Goal: Information Seeking & Learning: Learn about a topic

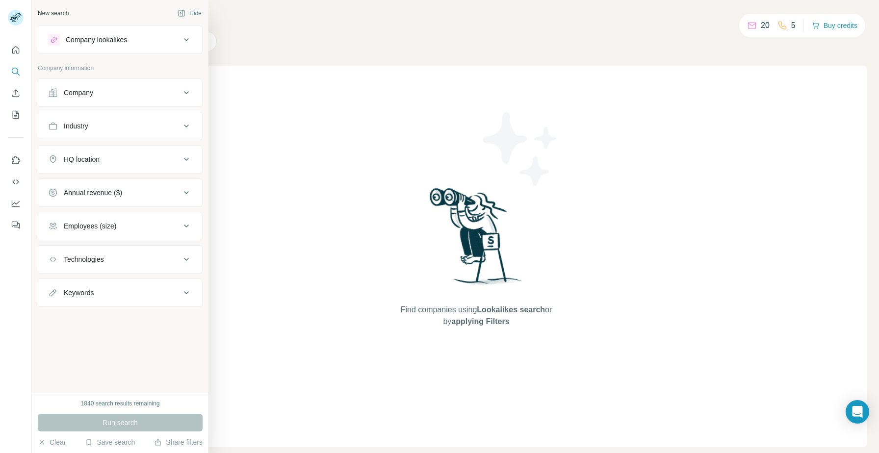
click at [152, 102] on button "Company" at bounding box center [120, 93] width 164 height 24
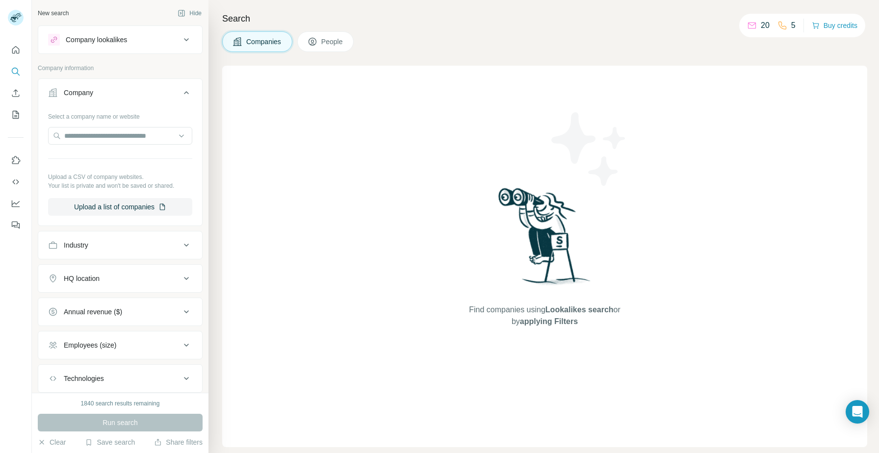
click at [123, 241] on div "Industry" at bounding box center [114, 245] width 132 height 10
click at [135, 271] on input at bounding box center [114, 270] width 121 height 11
type input "**********"
click at [112, 290] on div "Digital Marketing" at bounding box center [120, 292] width 144 height 23
click at [110, 264] on div at bounding box center [114, 270] width 121 height 17
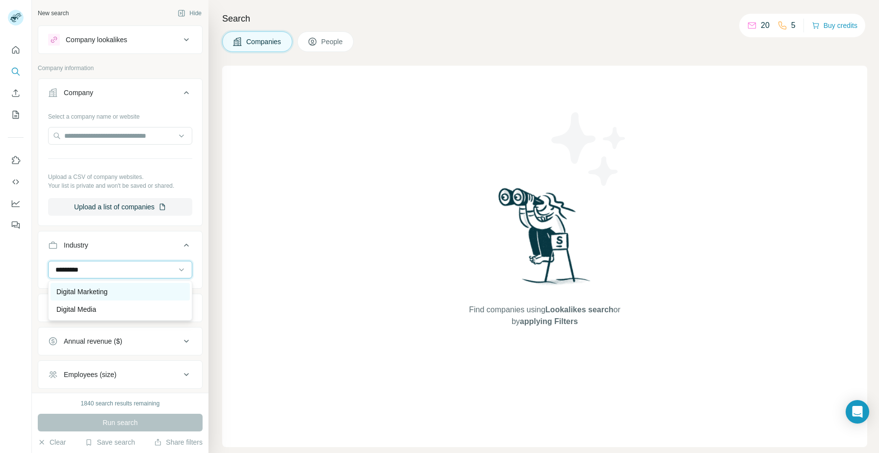
type input "*********"
click at [77, 291] on p "Digital Marketing" at bounding box center [81, 292] width 51 height 10
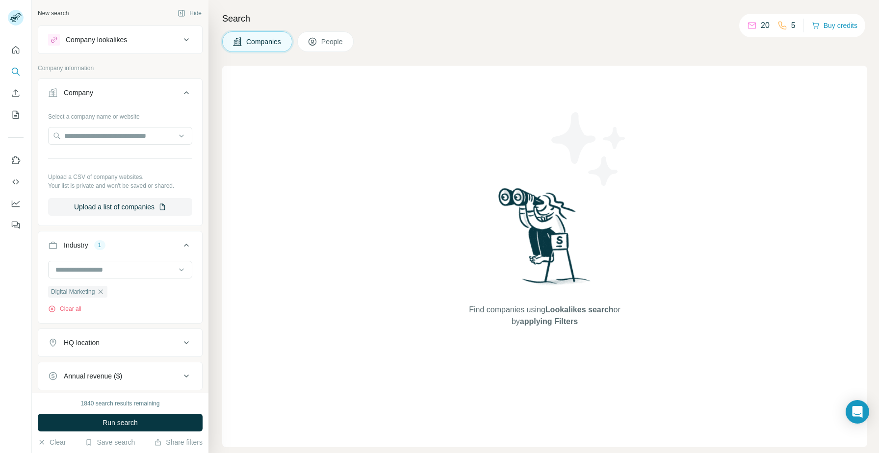
click at [160, 340] on div "HQ location" at bounding box center [114, 343] width 132 height 10
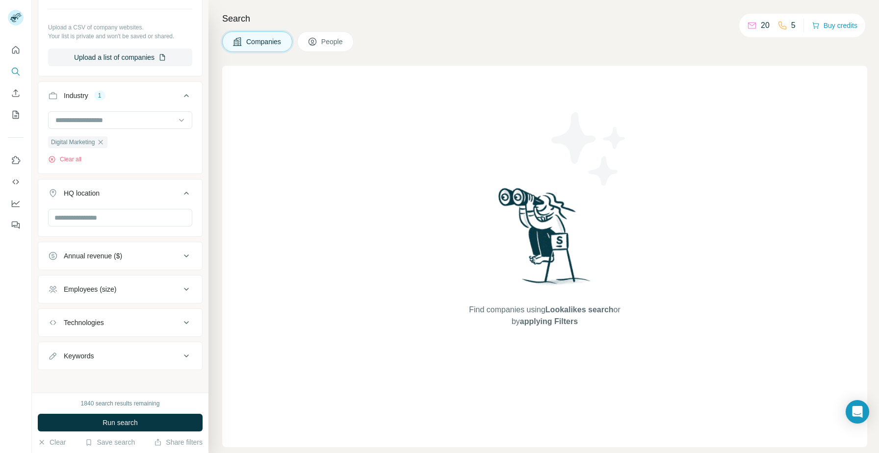
scroll to position [155, 0]
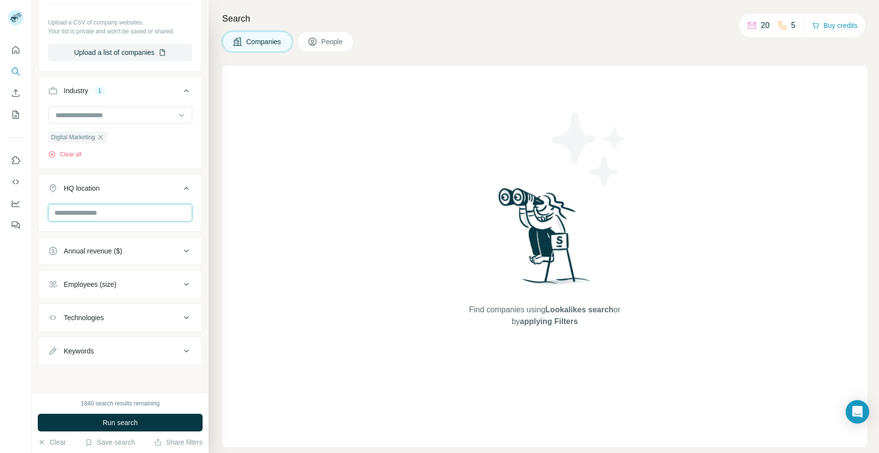
click at [108, 212] on input "text" at bounding box center [120, 213] width 144 height 18
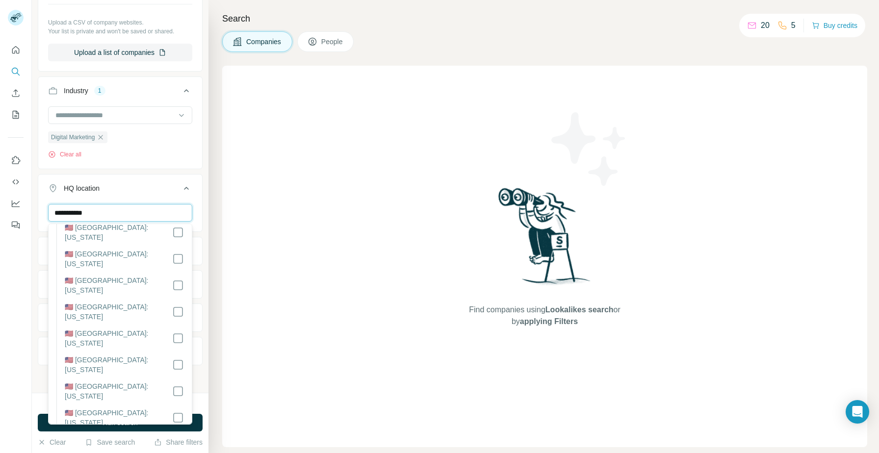
scroll to position [750, 0]
type input "**********"
click at [166, 184] on div "HQ location 1" at bounding box center [114, 189] width 132 height 10
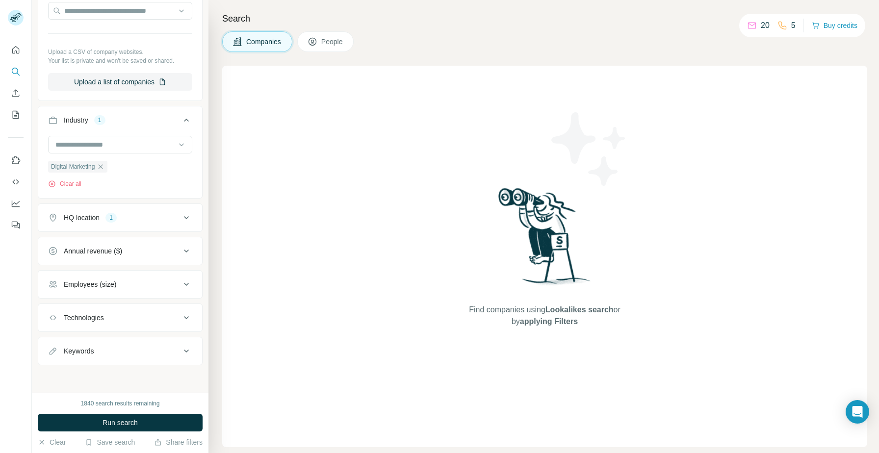
scroll to position [125, 0]
click at [172, 288] on div "Employees (size)" at bounding box center [114, 285] width 132 height 10
click at [75, 340] on span "11-50" at bounding box center [71, 343] width 22 height 10
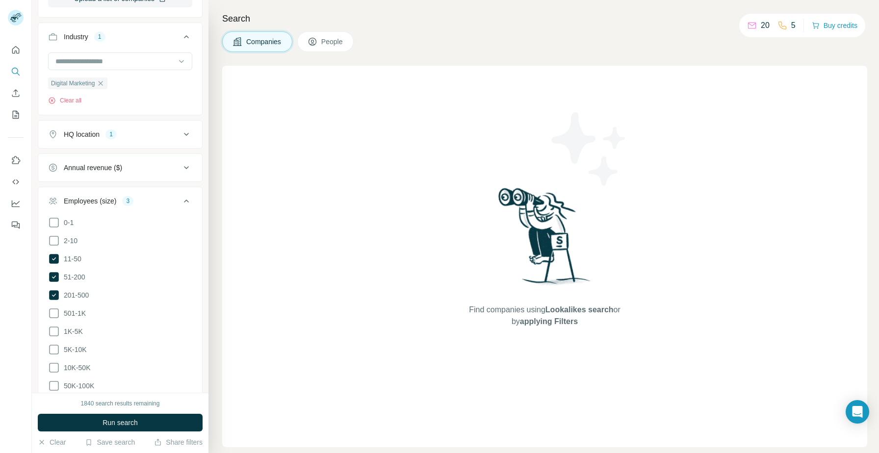
scroll to position [276, 0]
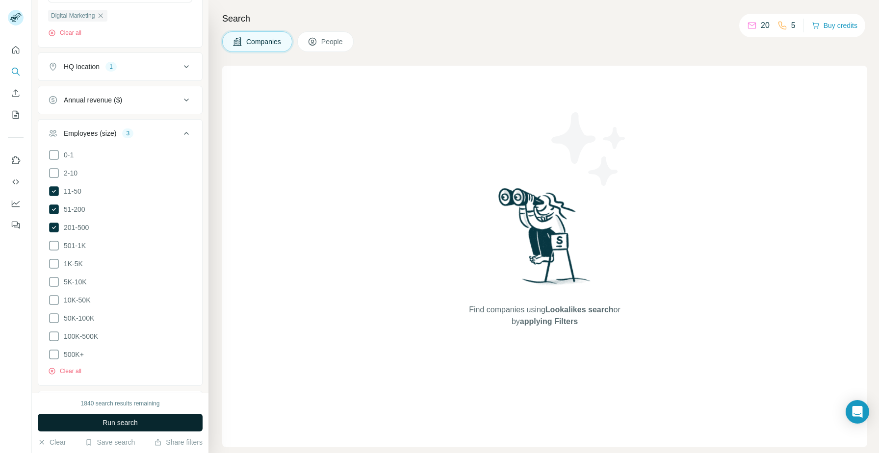
click at [126, 421] on span "Run search" at bounding box center [120, 423] width 35 height 10
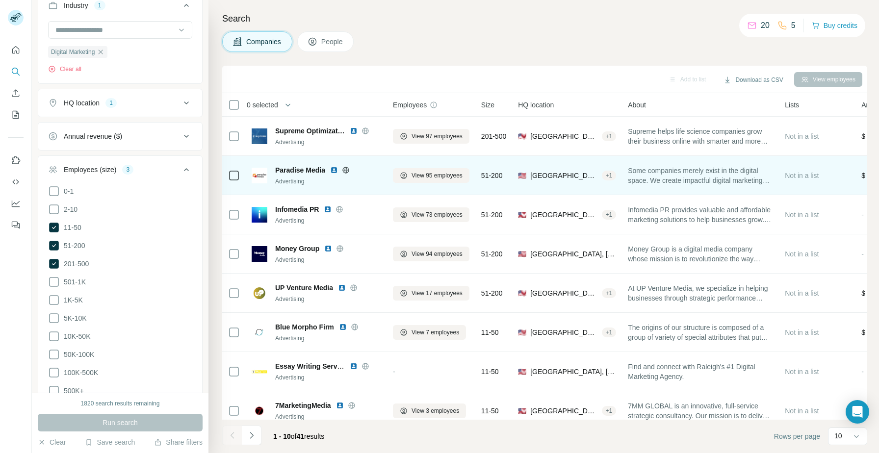
scroll to position [3, 0]
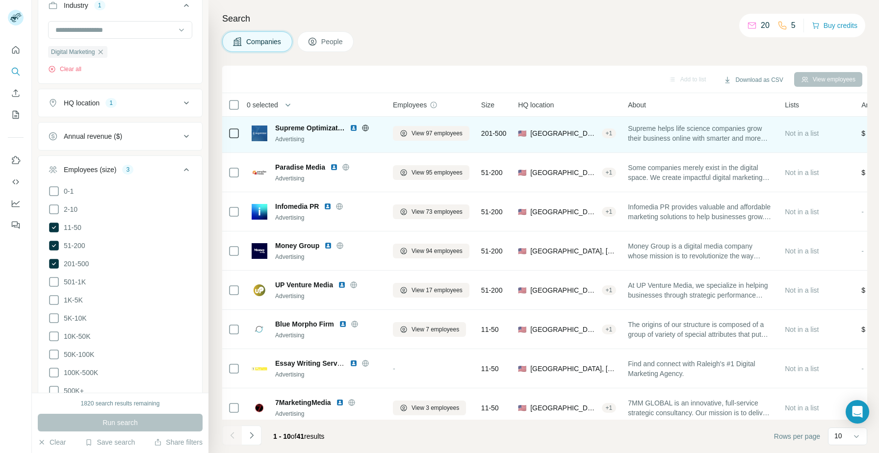
click at [353, 125] on img at bounding box center [354, 128] width 8 height 8
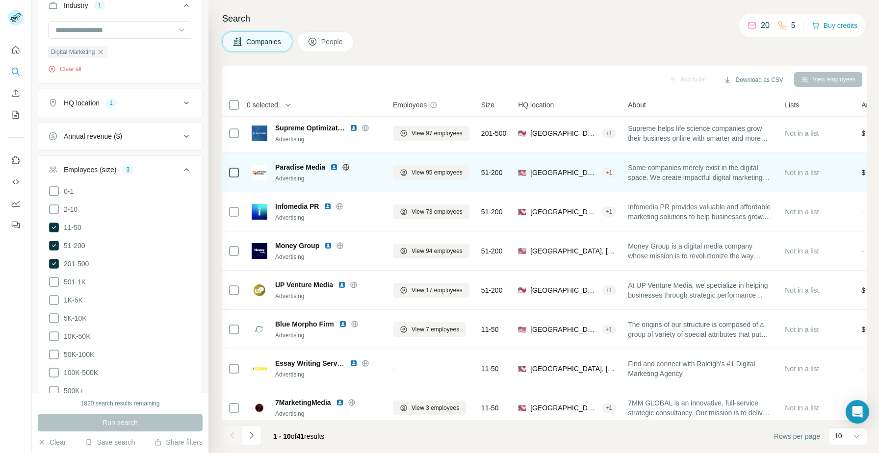
click at [335, 165] on img at bounding box center [334, 167] width 8 height 8
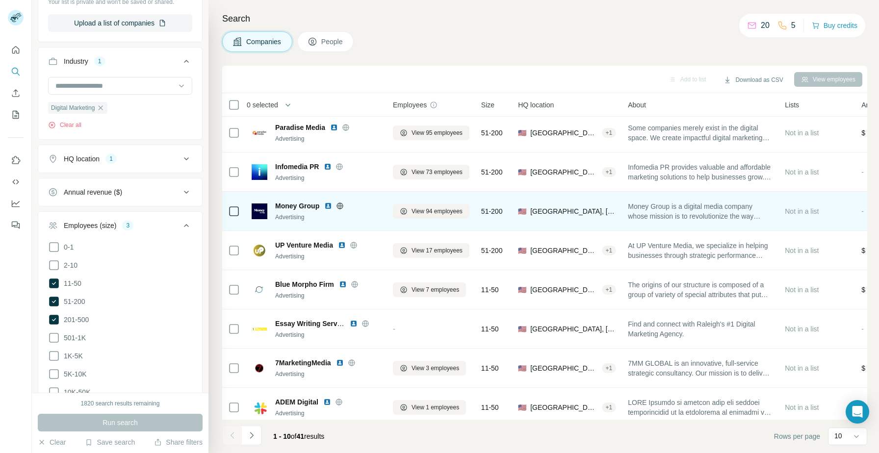
scroll to position [44, 0]
click at [328, 204] on img at bounding box center [328, 205] width 8 height 8
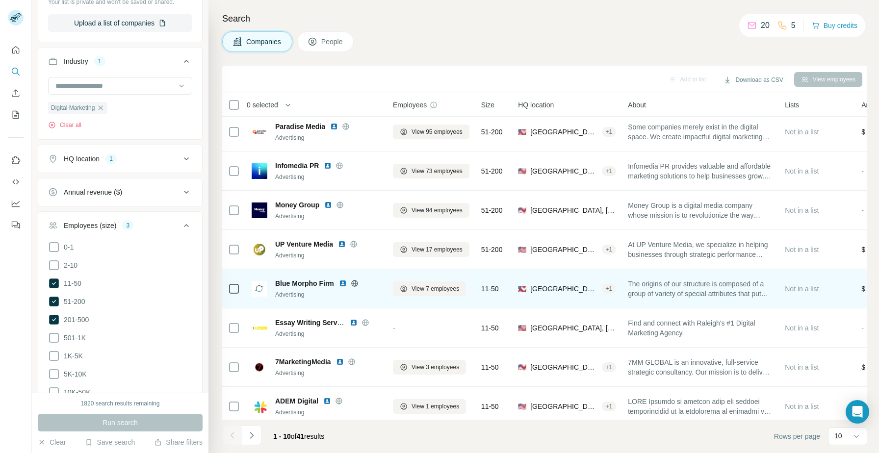
scroll to position [89, 0]
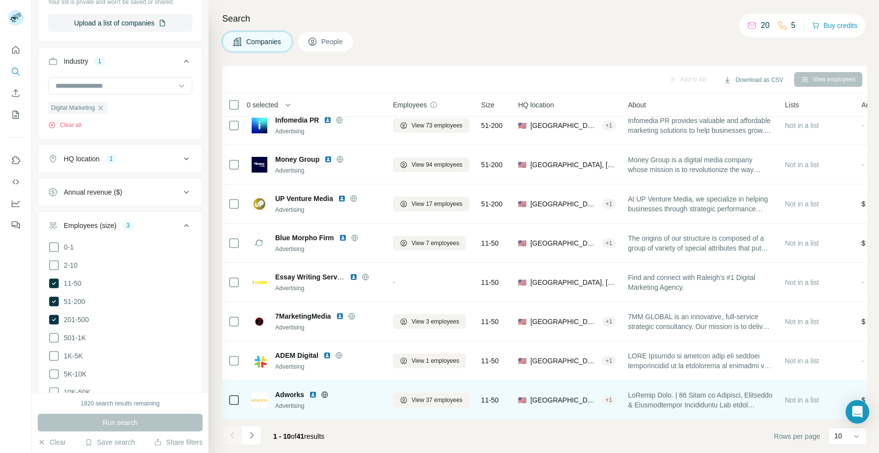
click at [311, 394] on img at bounding box center [313, 395] width 8 height 8
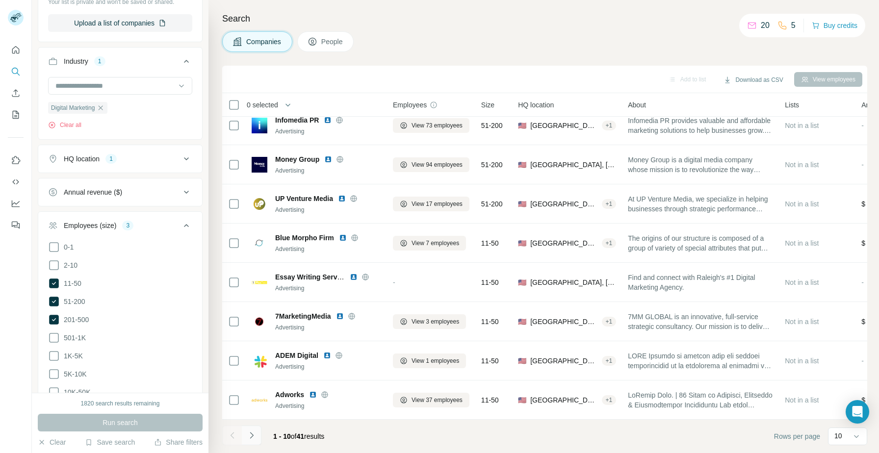
click at [254, 436] on icon "Navigate to next page" at bounding box center [252, 436] width 10 height 10
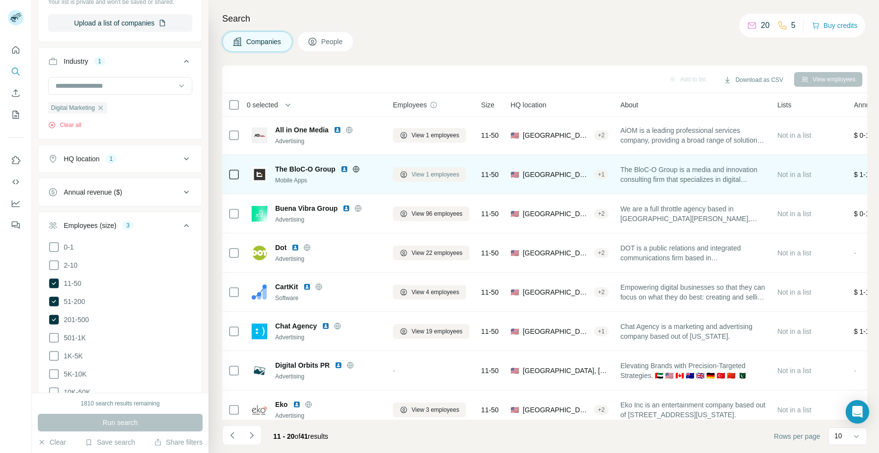
scroll to position [41, 0]
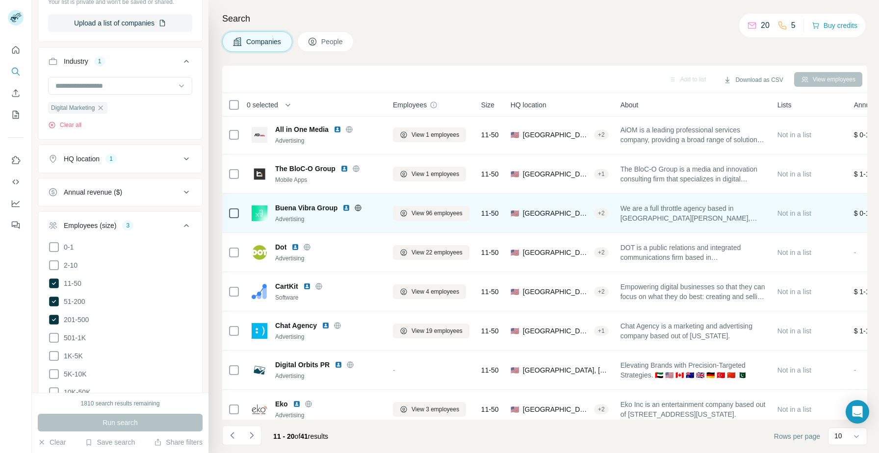
click at [344, 209] on img at bounding box center [347, 208] width 8 height 8
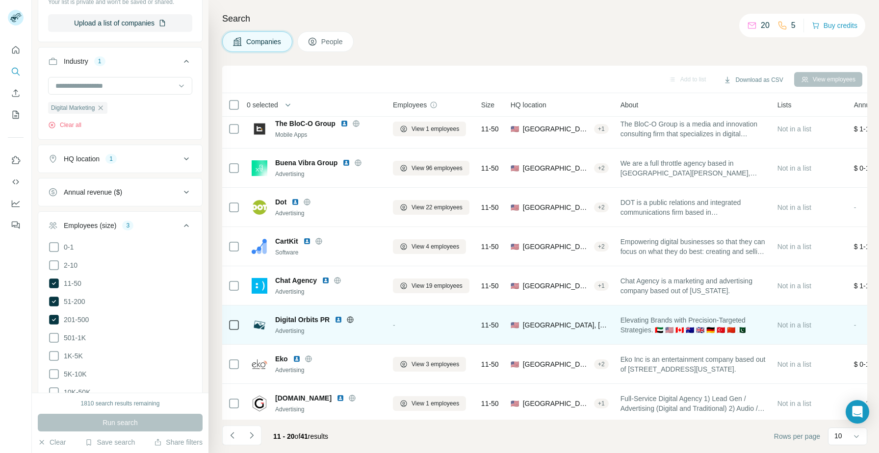
scroll to position [89, 0]
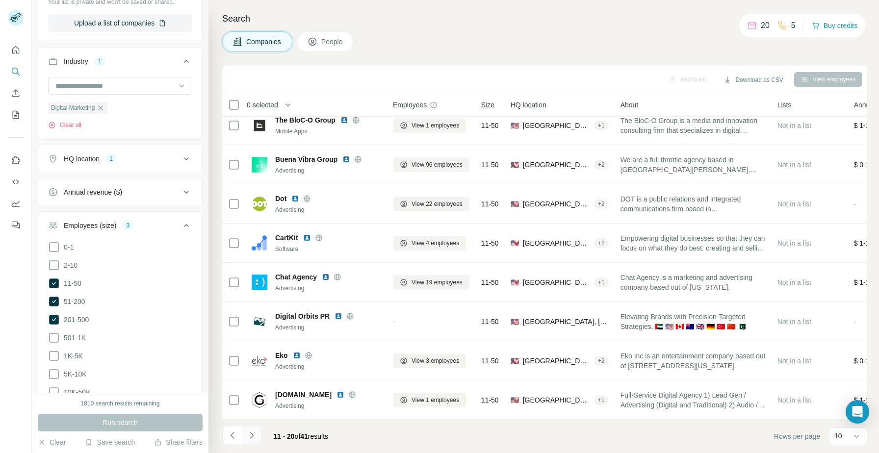
click at [248, 431] on icon "Navigate to next page" at bounding box center [252, 436] width 10 height 10
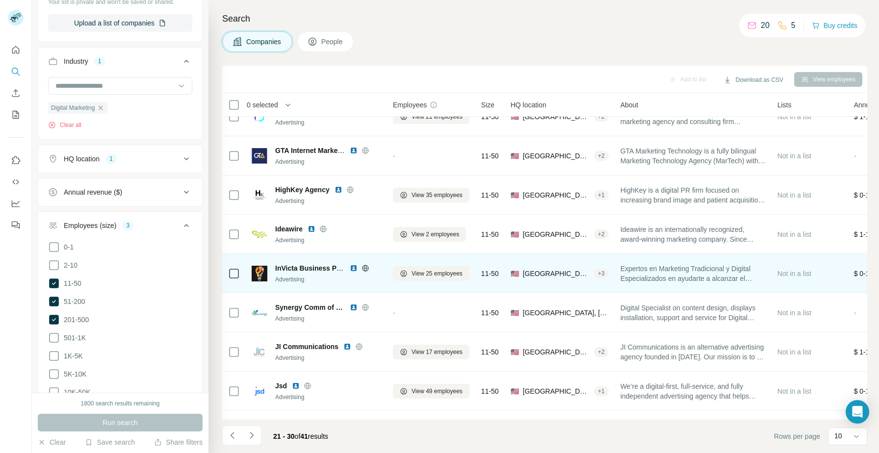
scroll to position [23, 0]
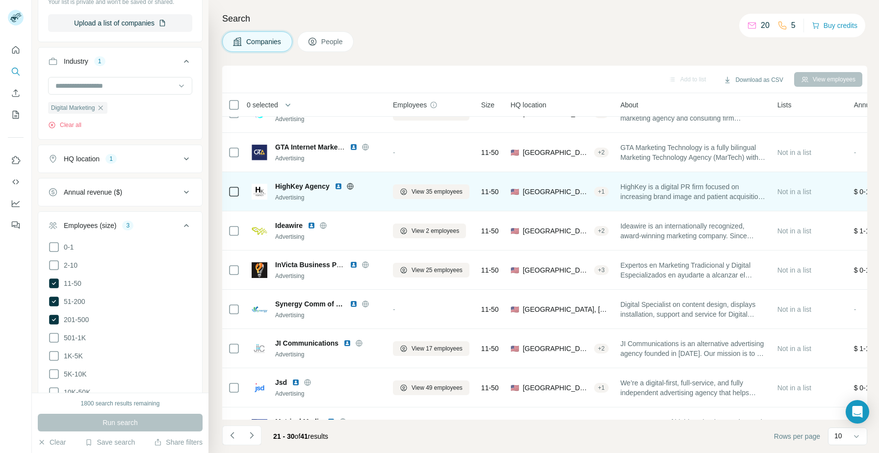
click at [337, 187] on img at bounding box center [339, 187] width 8 height 8
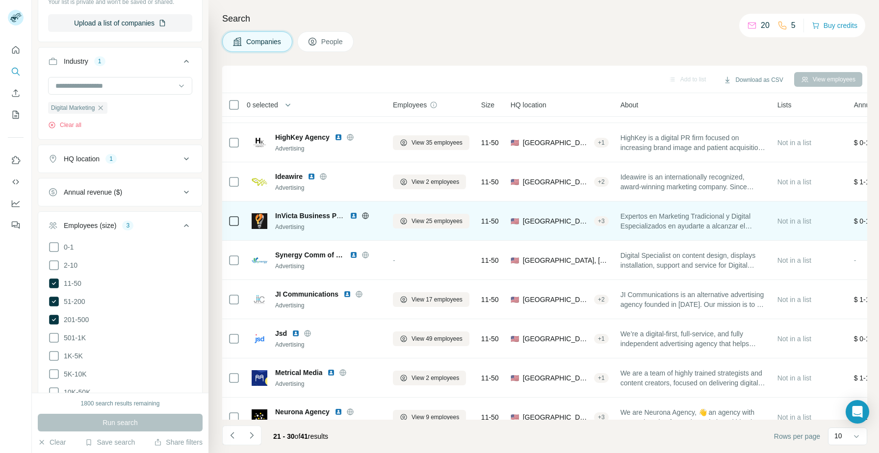
scroll to position [89, 0]
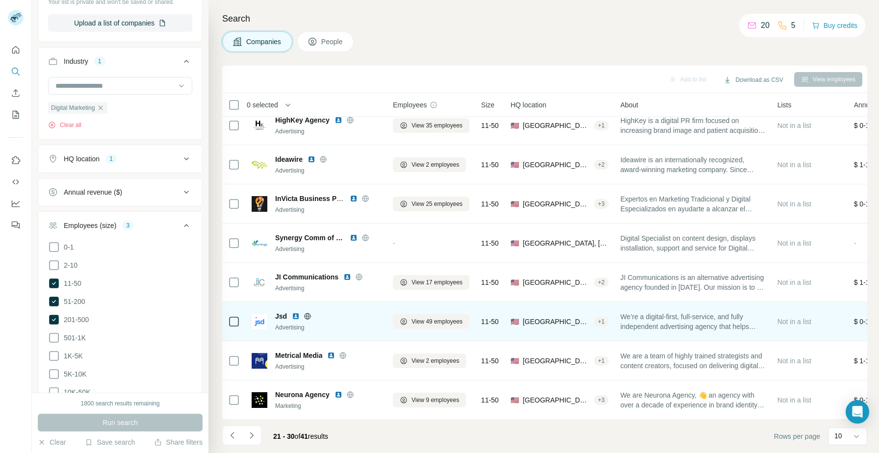
click at [297, 319] on img at bounding box center [296, 317] width 8 height 8
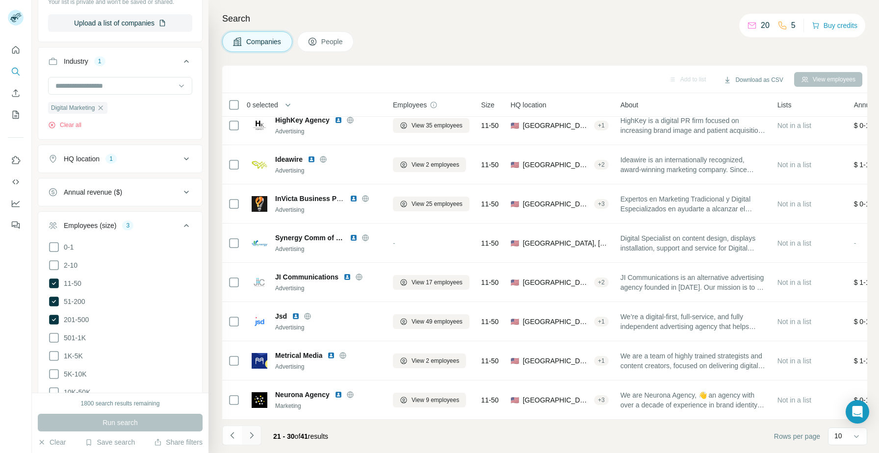
click at [250, 439] on icon "Navigate to next page" at bounding box center [252, 436] width 10 height 10
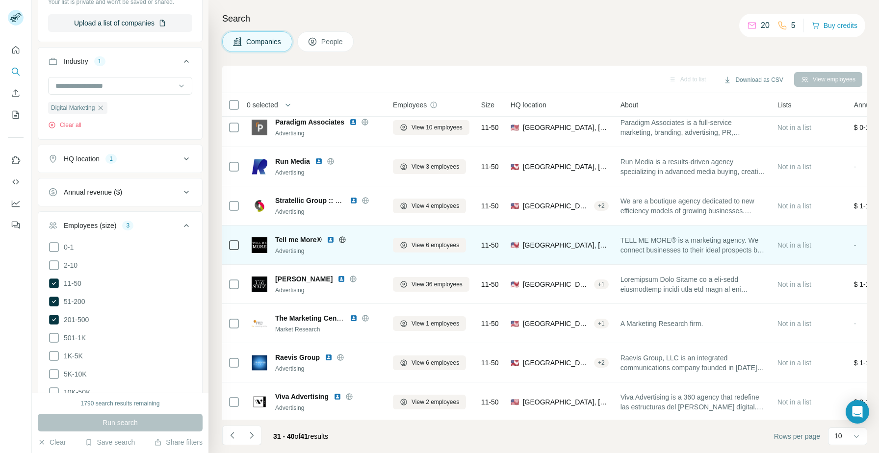
scroll to position [49, 0]
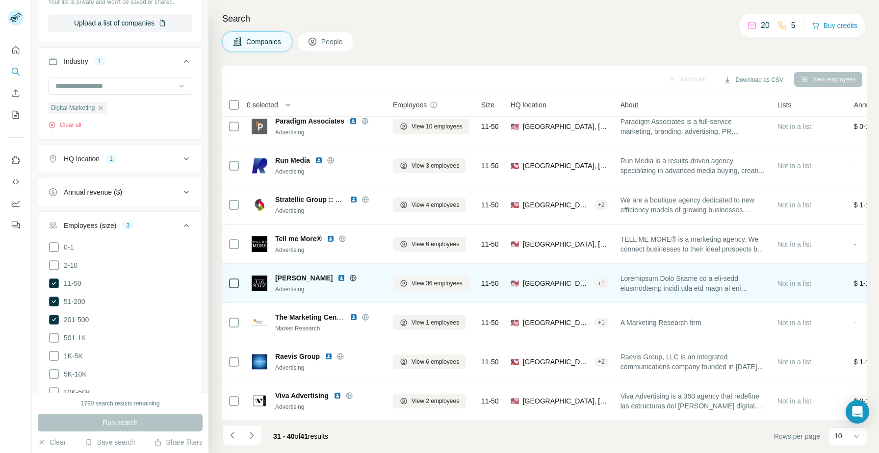
click at [338, 277] on img at bounding box center [342, 278] width 8 height 8
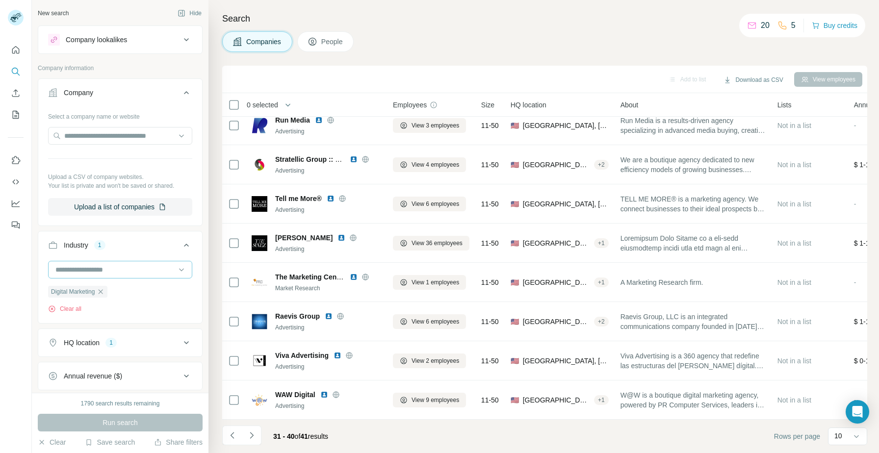
scroll to position [79, 0]
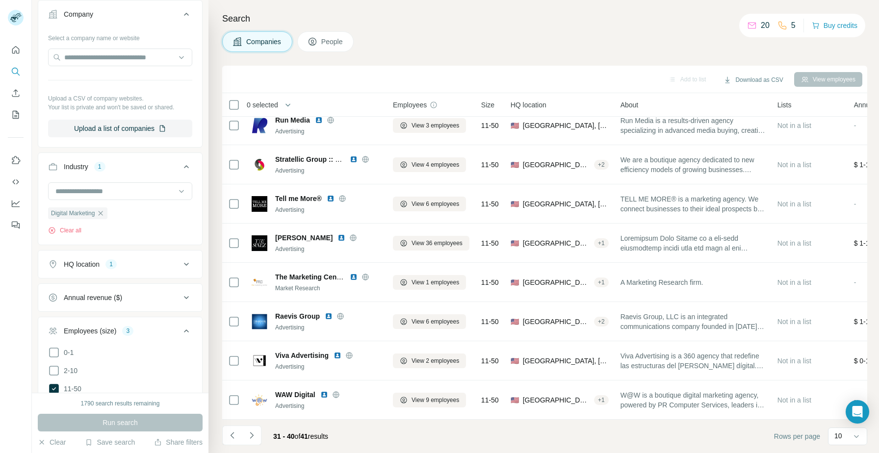
click at [128, 268] on div "HQ location 1" at bounding box center [114, 265] width 132 height 10
click at [111, 291] on input "text" at bounding box center [120, 289] width 144 height 18
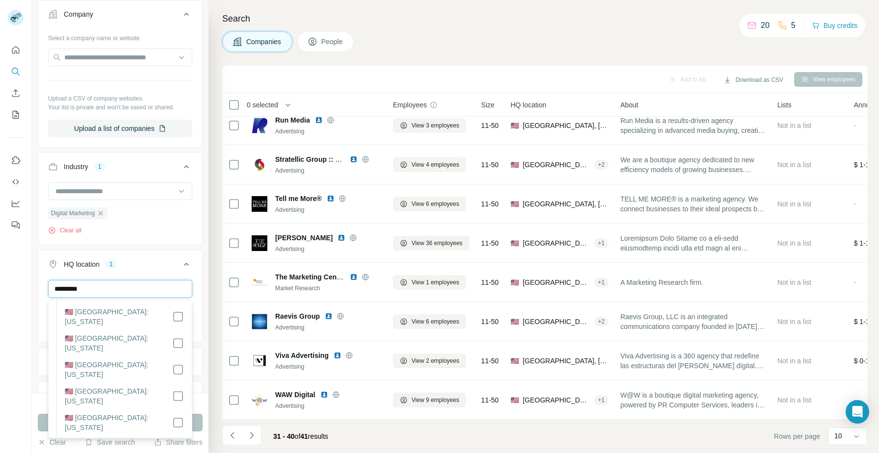
scroll to position [776, 0]
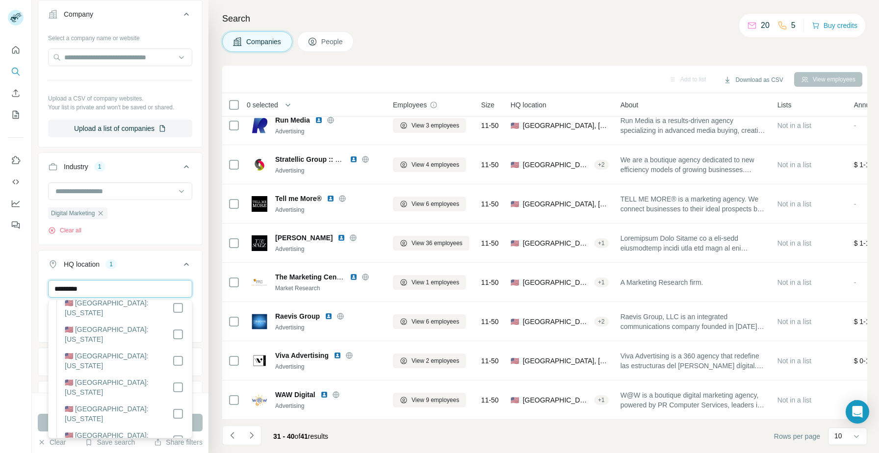
type input "*********"
click at [42, 418] on button "Run search" at bounding box center [120, 423] width 165 height 18
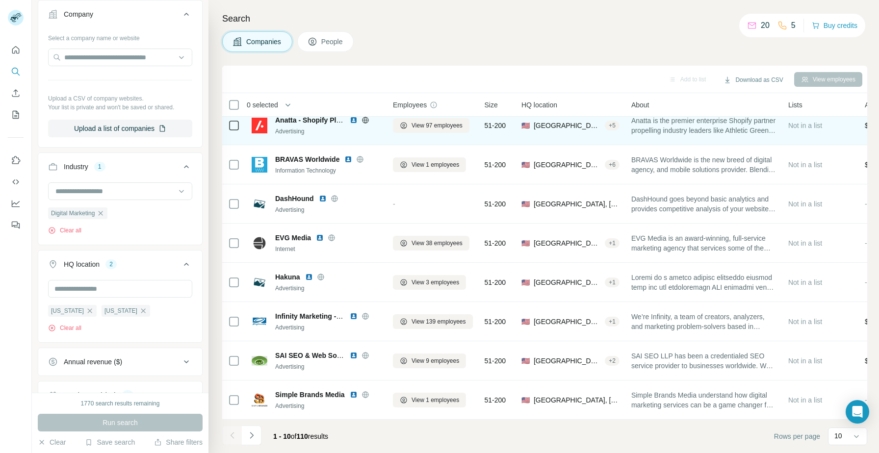
click at [356, 118] on img at bounding box center [354, 120] width 8 height 8
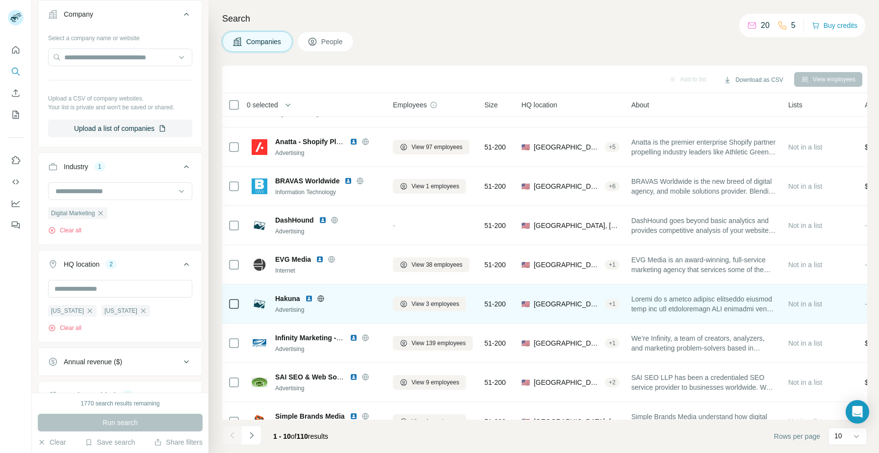
scroll to position [69, 0]
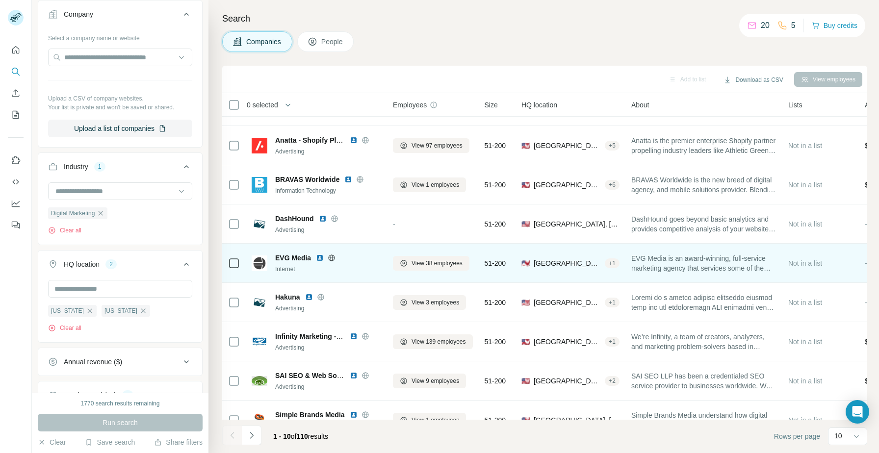
click at [321, 258] on img at bounding box center [320, 258] width 8 height 8
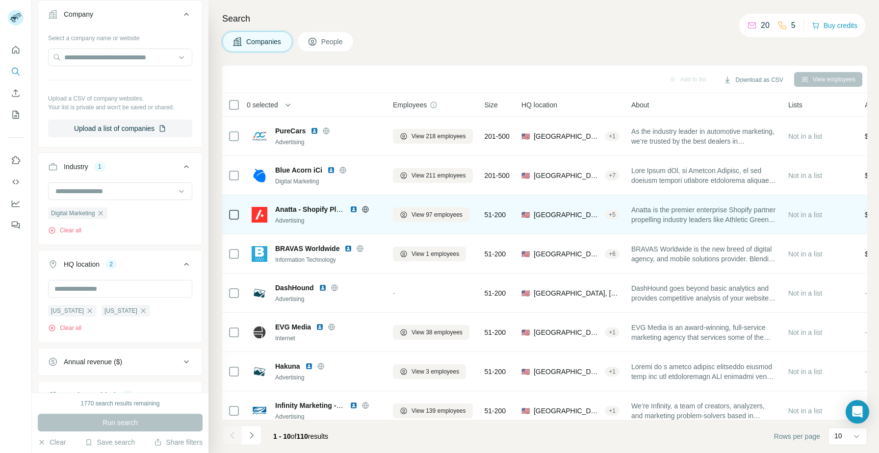
scroll to position [89, 0]
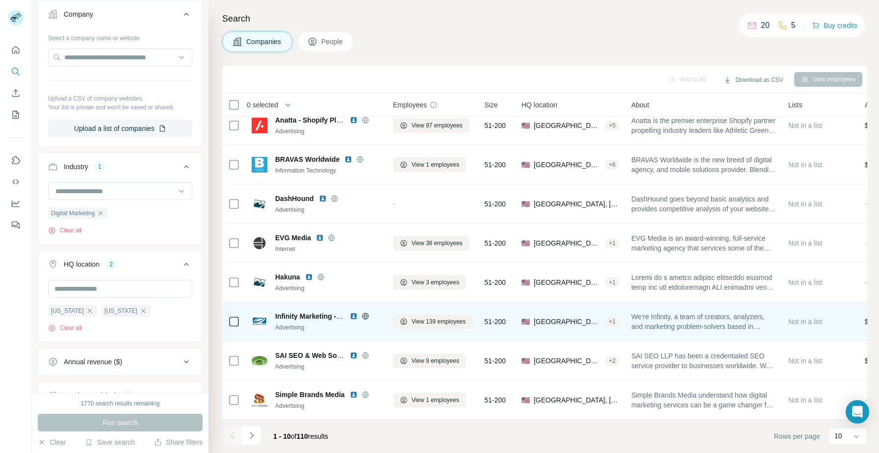
click at [354, 318] on img at bounding box center [354, 317] width 8 height 8
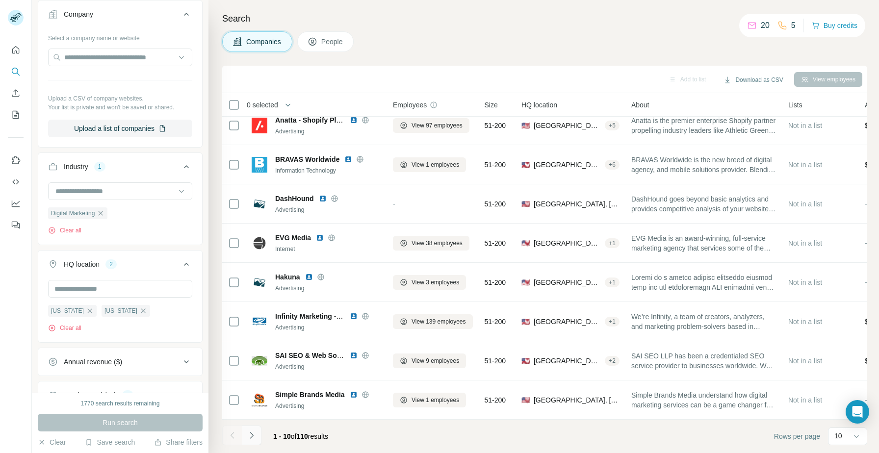
click at [253, 430] on button "Navigate to next page" at bounding box center [252, 436] width 20 height 20
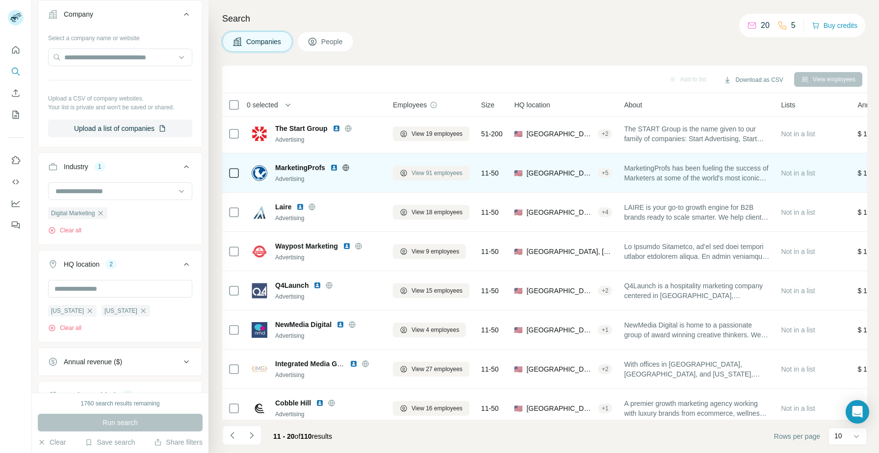
scroll to position [0, 0]
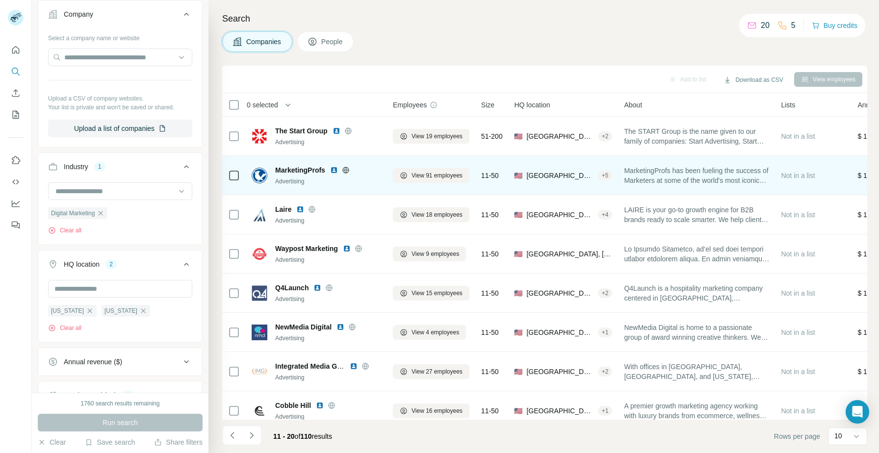
click at [335, 170] on img at bounding box center [334, 170] width 8 height 8
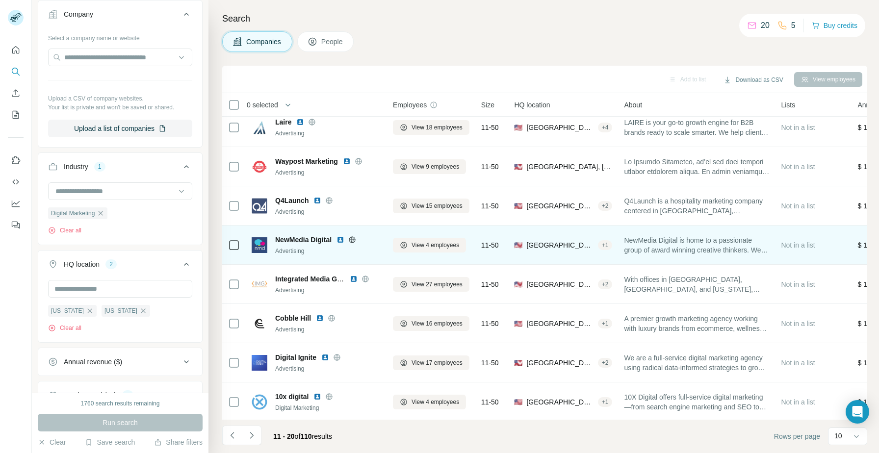
scroll to position [89, 0]
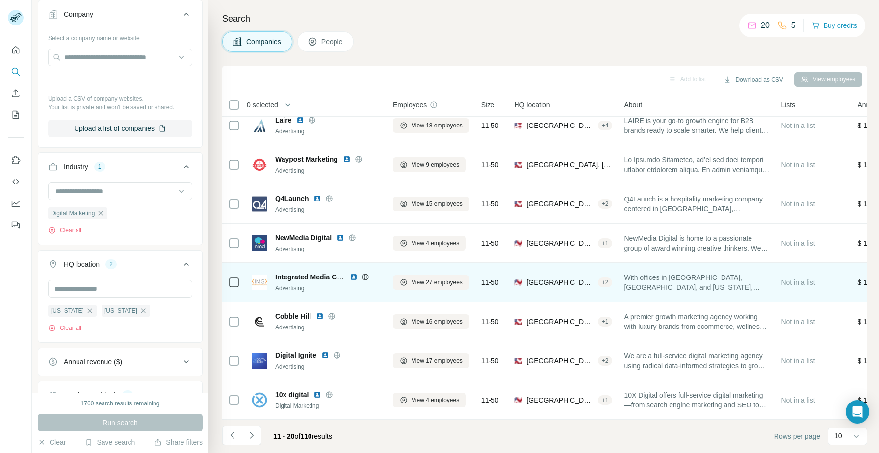
click at [354, 277] on img at bounding box center [354, 277] width 8 height 8
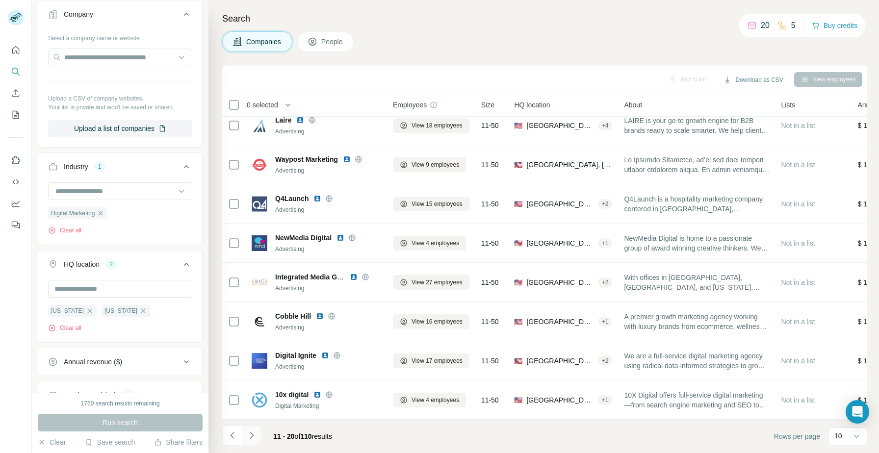
click at [256, 430] on button "Navigate to next page" at bounding box center [252, 436] width 20 height 20
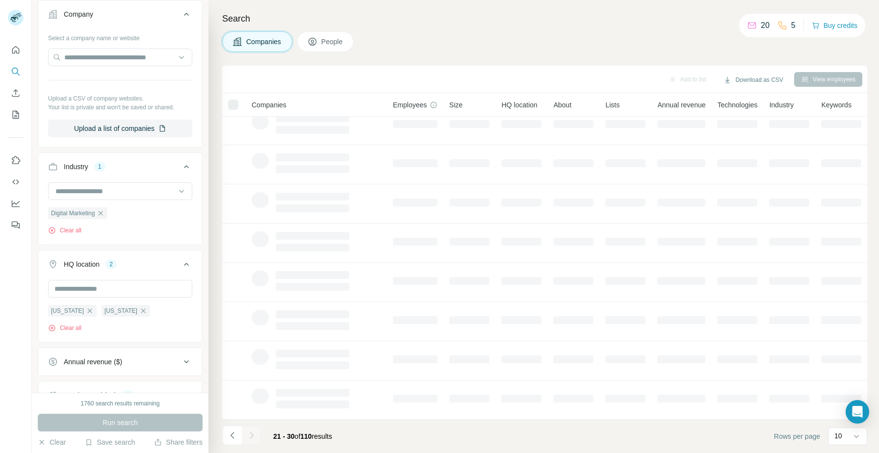
click at [254, 436] on div at bounding box center [252, 436] width 20 height 20
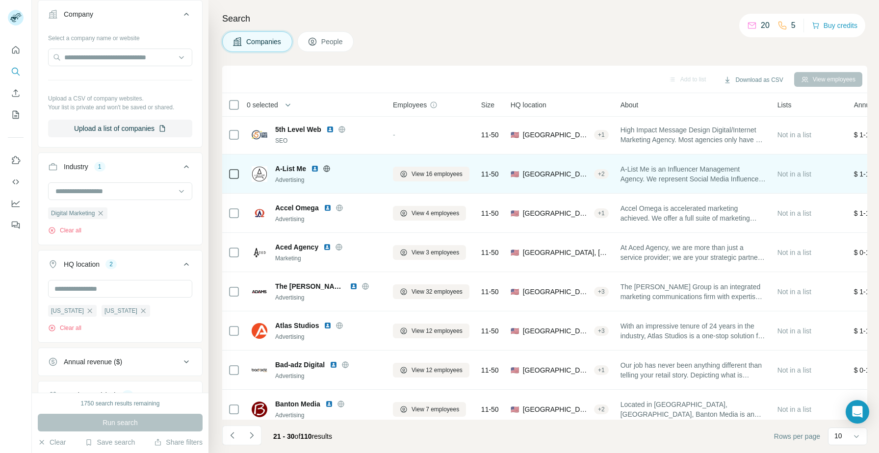
scroll to position [2, 0]
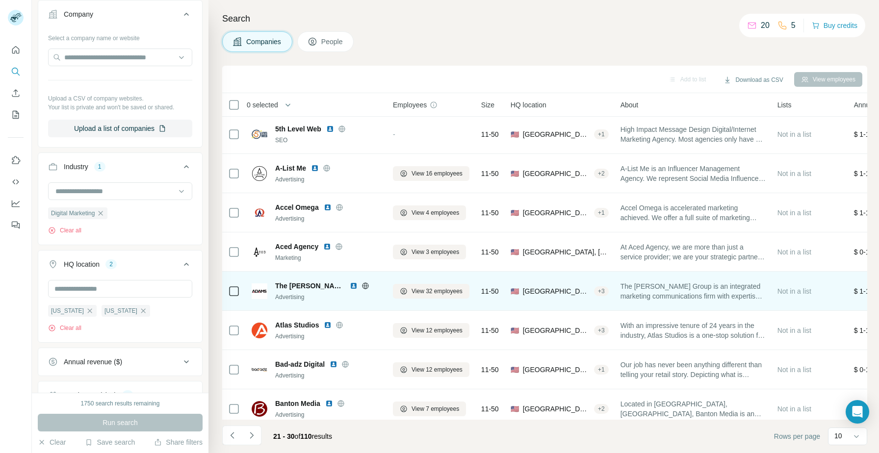
click at [350, 287] on img at bounding box center [354, 286] width 8 height 8
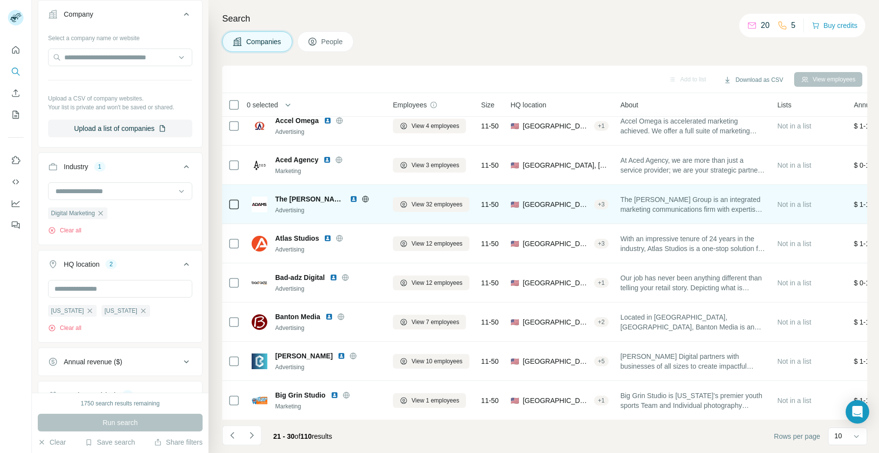
scroll to position [89, 0]
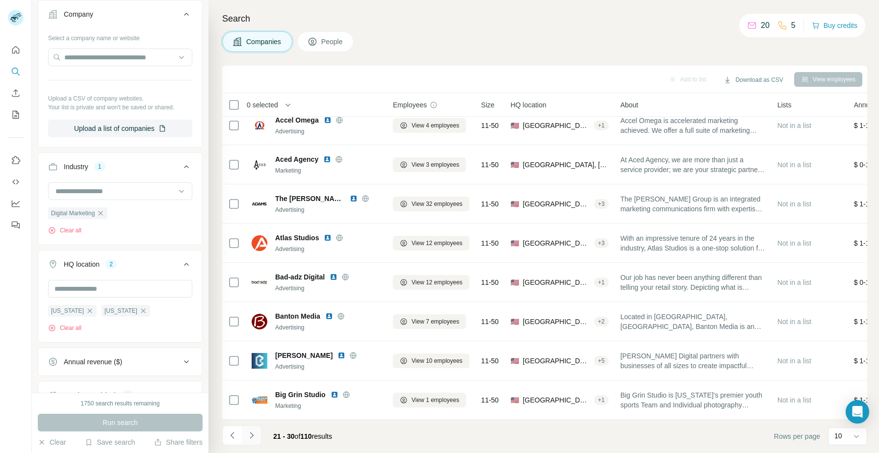
click at [257, 436] on button "Navigate to next page" at bounding box center [252, 436] width 20 height 20
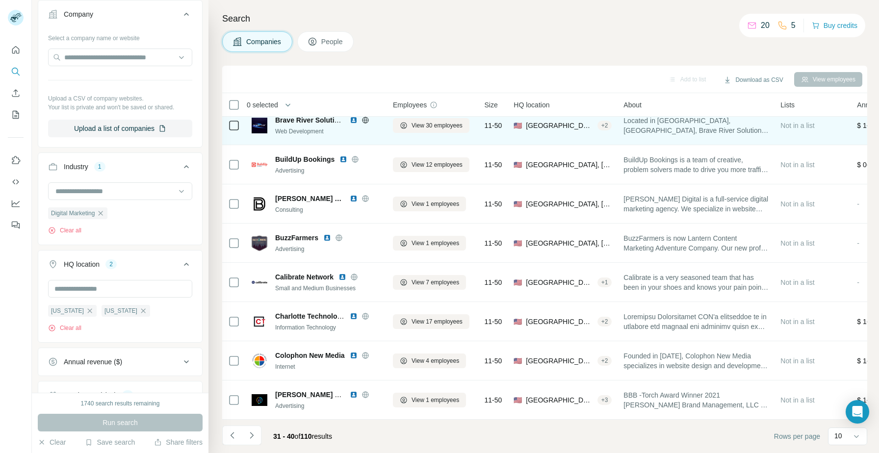
click at [354, 119] on img at bounding box center [354, 120] width 8 height 8
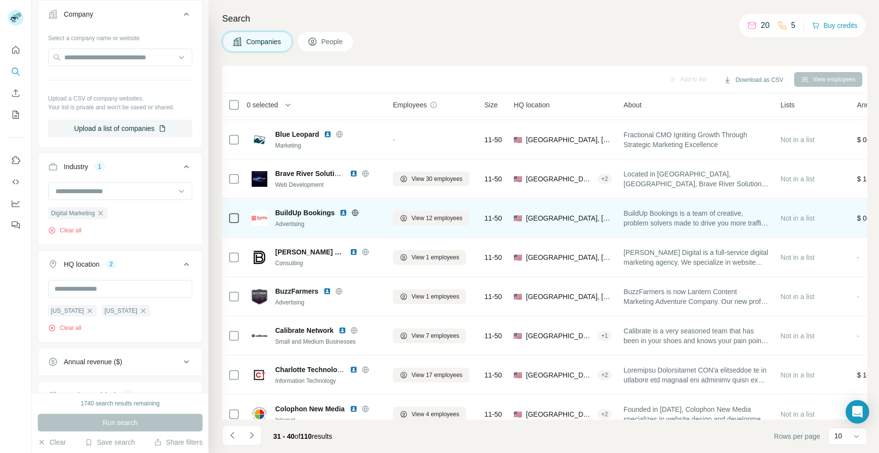
scroll to position [0, 0]
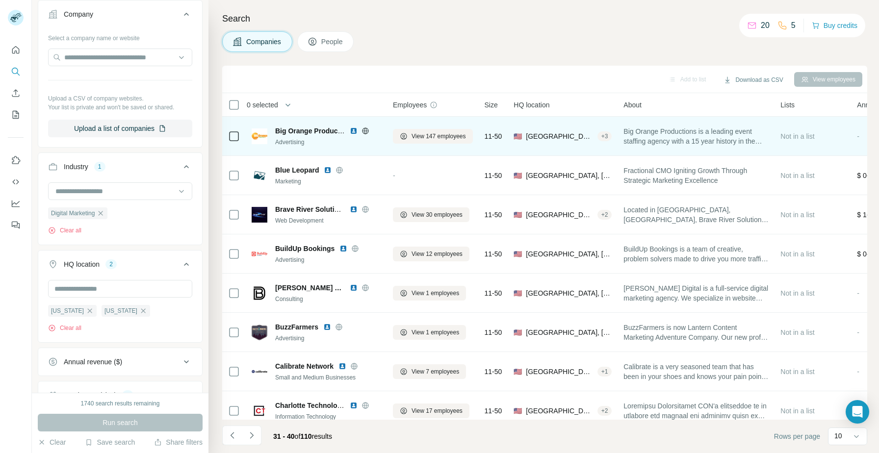
click at [354, 131] on img at bounding box center [354, 131] width 8 height 8
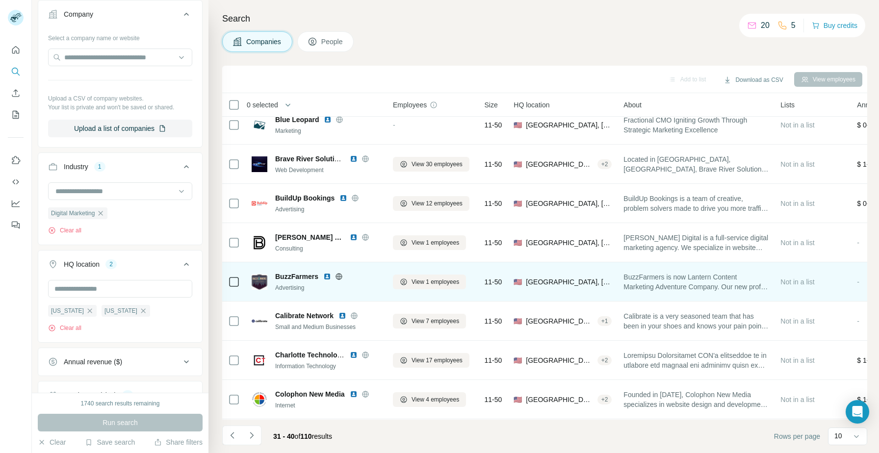
scroll to position [89, 0]
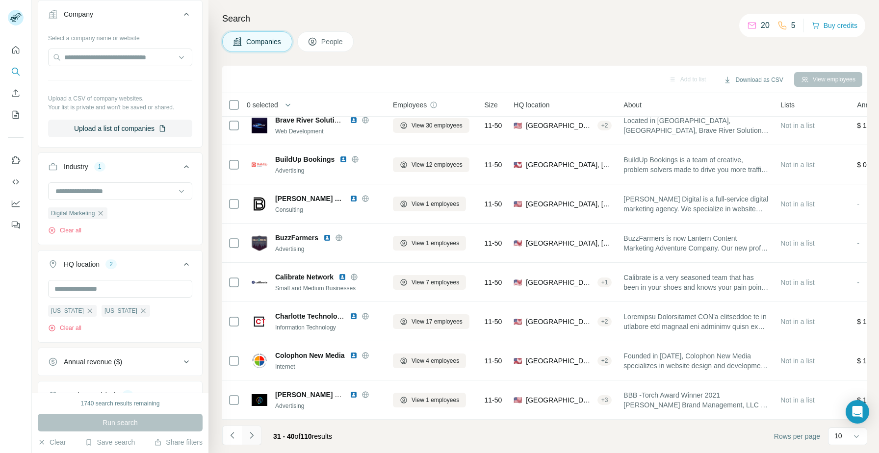
click at [250, 431] on icon "Navigate to next page" at bounding box center [252, 436] width 10 height 10
